Goal: Navigation & Orientation: Understand site structure

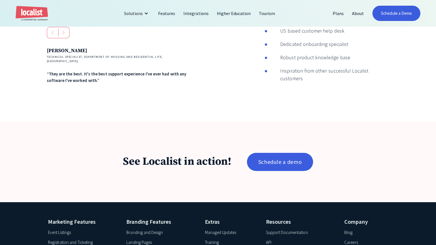
scroll to position [958, 0]
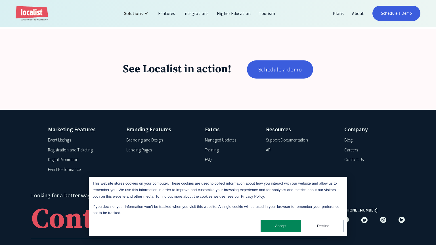
click at [240, 232] on div "Accept Decline" at bounding box center [218, 226] width 251 height 12
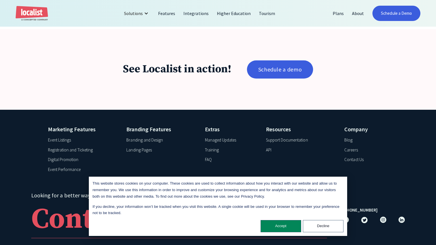
click at [240, 244] on div "Marketing Features Event Listings Registration and Ticketing Digital Promotion …" at bounding box center [218, 188] width 436 height 157
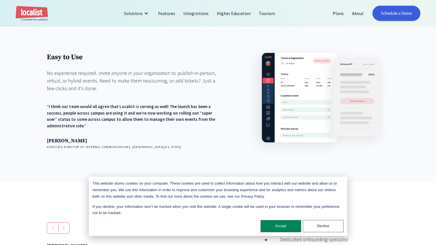
scroll to position [666, 0]
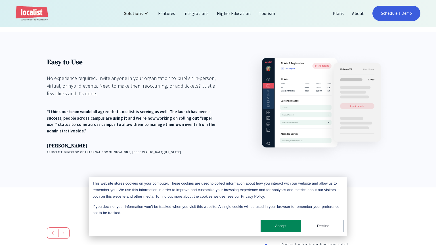
click at [240, 232] on div "Accept Decline" at bounding box center [218, 226] width 251 height 12
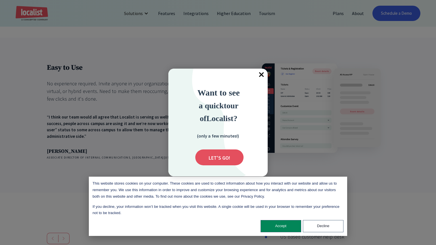
scroll to position [664, 0]
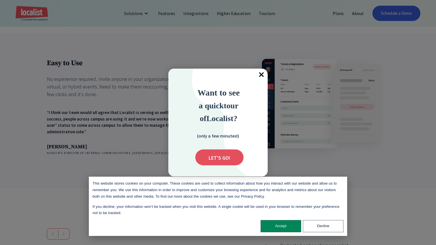
click at [264, 76] on span "×" at bounding box center [261, 75] width 12 height 12
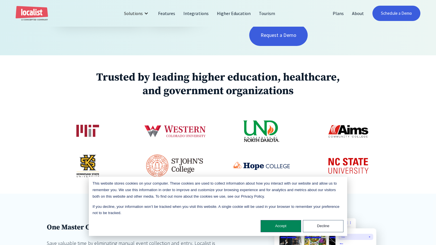
scroll to position [0, 0]
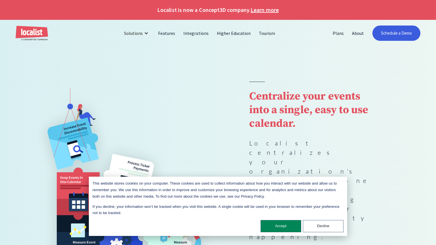
click at [240, 232] on div "Accept Decline" at bounding box center [218, 226] width 251 height 12
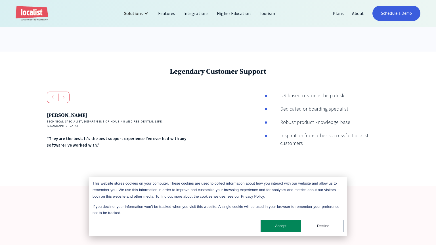
scroll to position [958, 0]
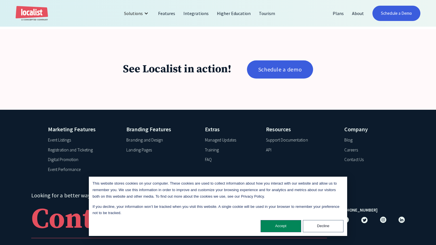
click at [240, 232] on div "Accept Decline" at bounding box center [218, 226] width 251 height 12
